Goal: Transaction & Acquisition: Purchase product/service

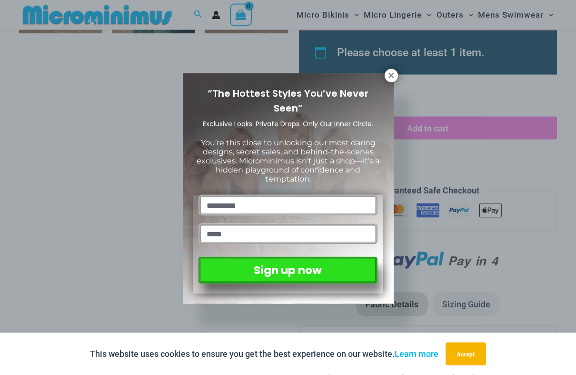
scroll to position [861, 0]
click at [393, 73] on icon at bounding box center [391, 75] width 5 height 5
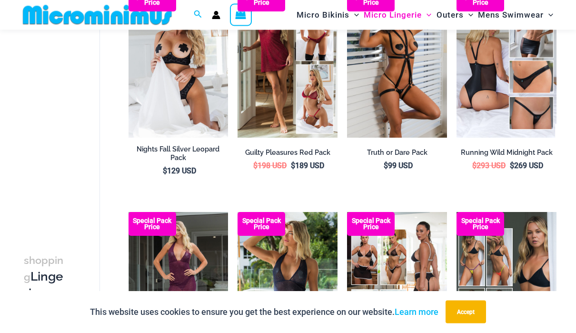
scroll to position [118, 0]
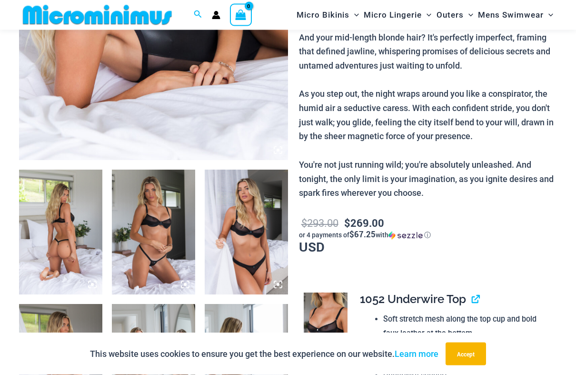
scroll to position [351, 0]
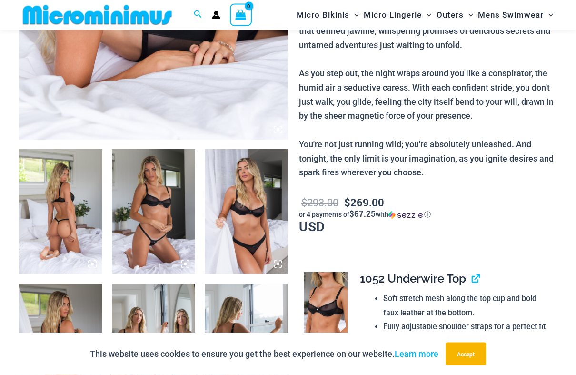
click at [51, 202] on img at bounding box center [60, 212] width 83 height 125
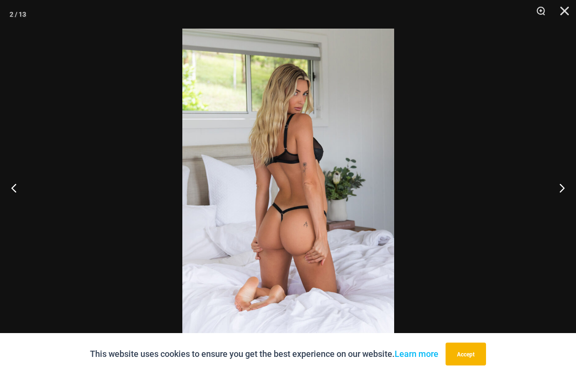
click at [564, 8] on button "Close" at bounding box center [562, 14] width 24 height 29
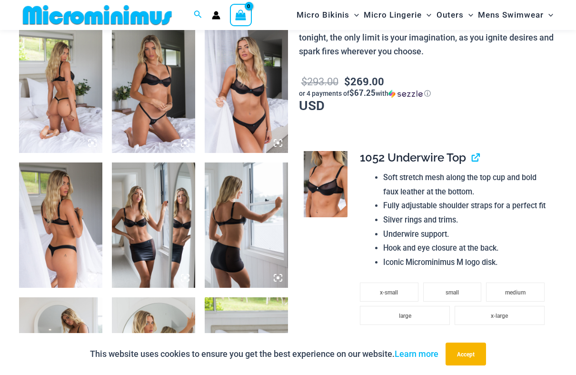
scroll to position [478, 0]
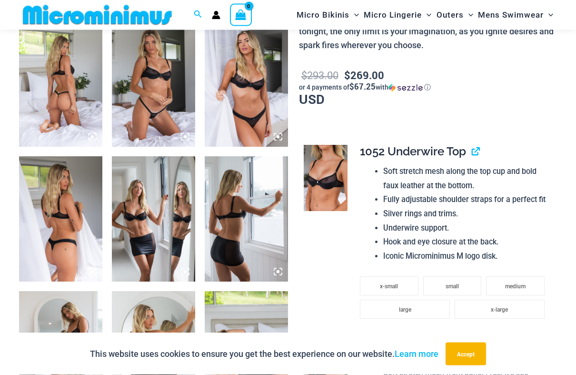
click at [158, 71] on img at bounding box center [153, 84] width 83 height 125
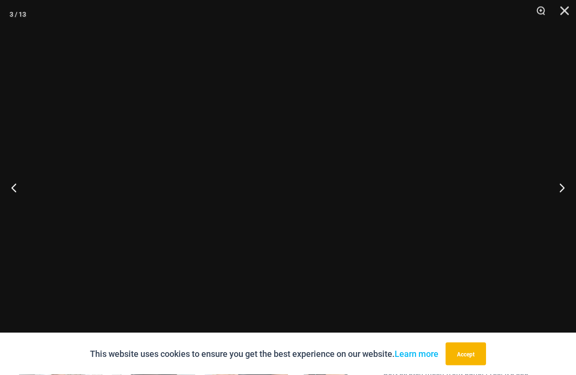
scroll to position [478, 0]
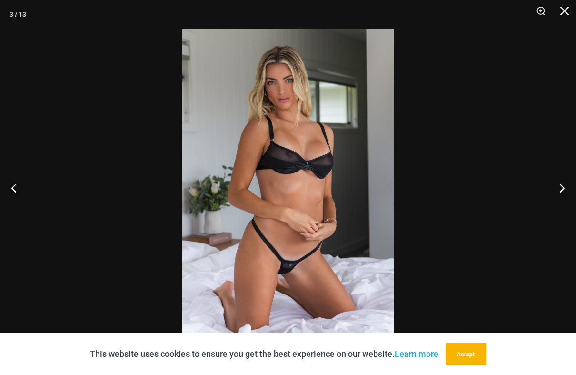
click at [565, 9] on button "Close" at bounding box center [562, 14] width 24 height 29
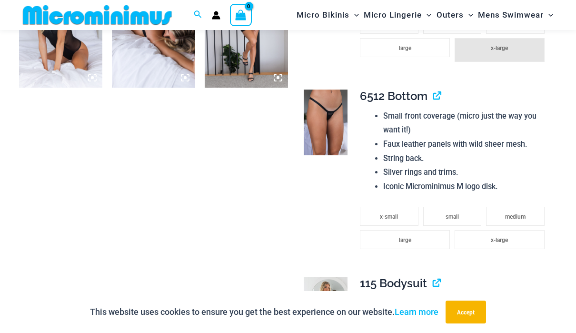
scroll to position [933, 0]
